Goal: Transaction & Acquisition: Book appointment/travel/reservation

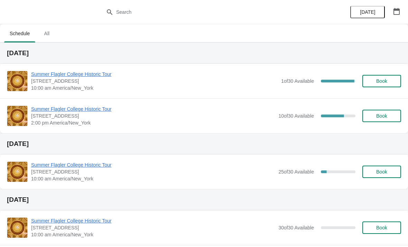
click at [85, 67] on div "Summer Flagler College Historic Tour [STREET_ADDRESS][PERSON_NAME] 10:00 am Ame…" at bounding box center [204, 81] width 408 height 35
click at [94, 74] on span "Summer Flagler College Historic Tour" at bounding box center [154, 74] width 246 height 7
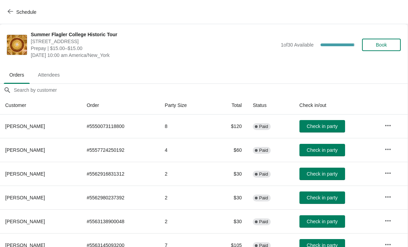
scroll to position [0, 0]
click at [9, 12] on icon "button" at bounding box center [11, 11] width 6 height 4
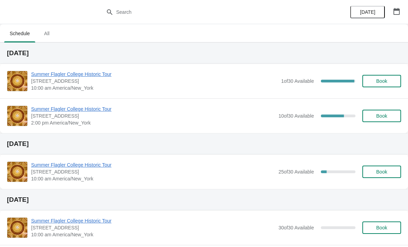
click at [46, 111] on span "Summer Flagler College Historic Tour" at bounding box center [153, 109] width 244 height 7
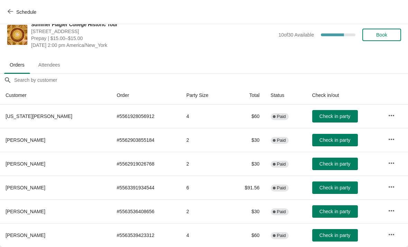
scroll to position [10, 0]
click at [22, 7] on button "Schedule" at bounding box center [22, 12] width 38 height 12
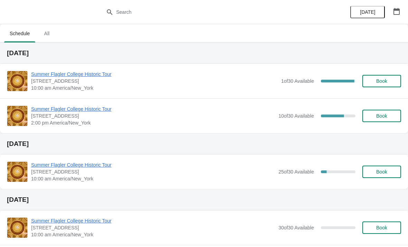
click at [69, 77] on span "Summer Flagler College Historic Tour" at bounding box center [154, 74] width 246 height 7
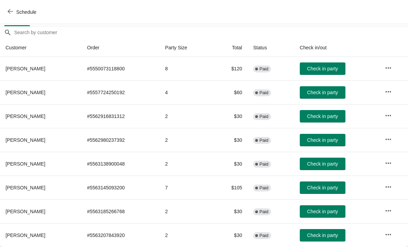
scroll to position [58, 0]
click at [326, 236] on span "Check in party" at bounding box center [322, 236] width 31 height 6
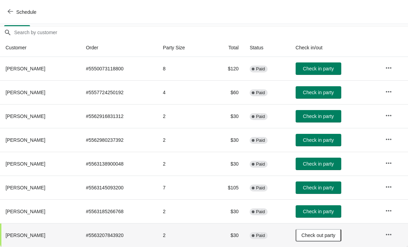
click at [311, 140] on span "Check in party" at bounding box center [318, 141] width 31 height 6
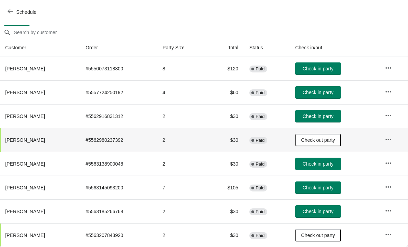
scroll to position [58, 0]
click at [310, 74] on button "Check in party" at bounding box center [318, 69] width 46 height 12
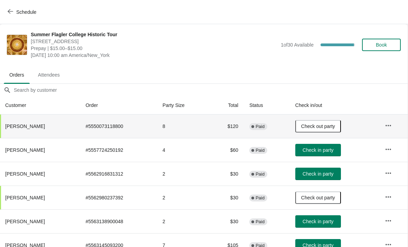
scroll to position [0, 0]
click at [392, 41] on button "Book" at bounding box center [381, 45] width 39 height 12
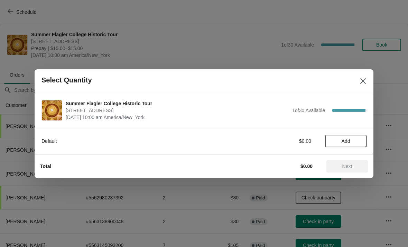
click at [351, 144] on button "Add" at bounding box center [345, 141] width 41 height 12
click at [361, 137] on div "Default $15.00 1" at bounding box center [203, 141] width 325 height 12
click at [344, 163] on button "Next" at bounding box center [346, 166] width 41 height 12
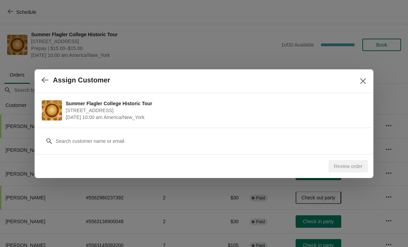
click at [151, 127] on div "Summer Flagler College Historic Tour 74 King Street, St. Augustine, FL, USA Sep…" at bounding box center [204, 110] width 339 height 35
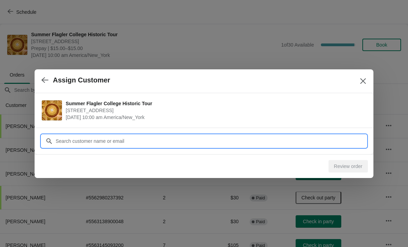
click at [168, 141] on input "Customer" at bounding box center [210, 141] width 311 height 12
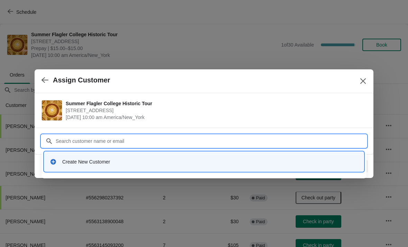
click at [77, 160] on div "Create New Customer" at bounding box center [210, 162] width 296 height 7
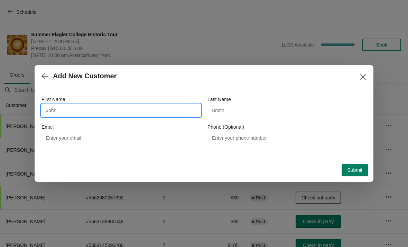
click at [57, 110] on input "First Name" at bounding box center [120, 110] width 159 height 12
type input "Kim"
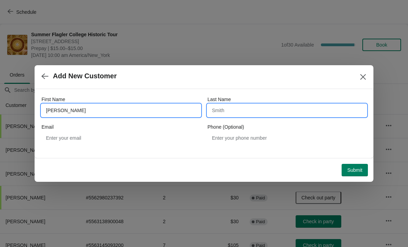
click at [243, 113] on input "Last Name" at bounding box center [286, 110] width 159 height 12
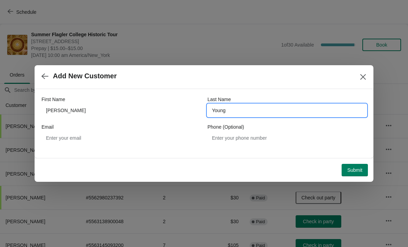
type input "Young"
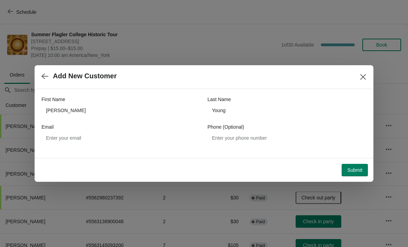
click at [360, 170] on span "Submit" at bounding box center [354, 171] width 15 height 6
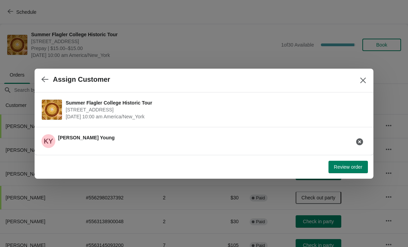
click at [334, 167] on span "Review order" at bounding box center [348, 167] width 28 height 6
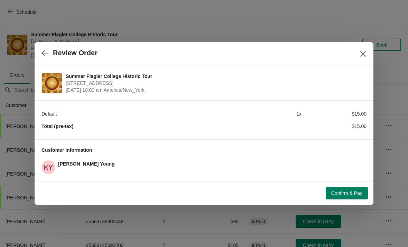
click at [335, 189] on button "Confirm & Pay" at bounding box center [346, 193] width 42 height 12
